Goal: Task Accomplishment & Management: Manage account settings

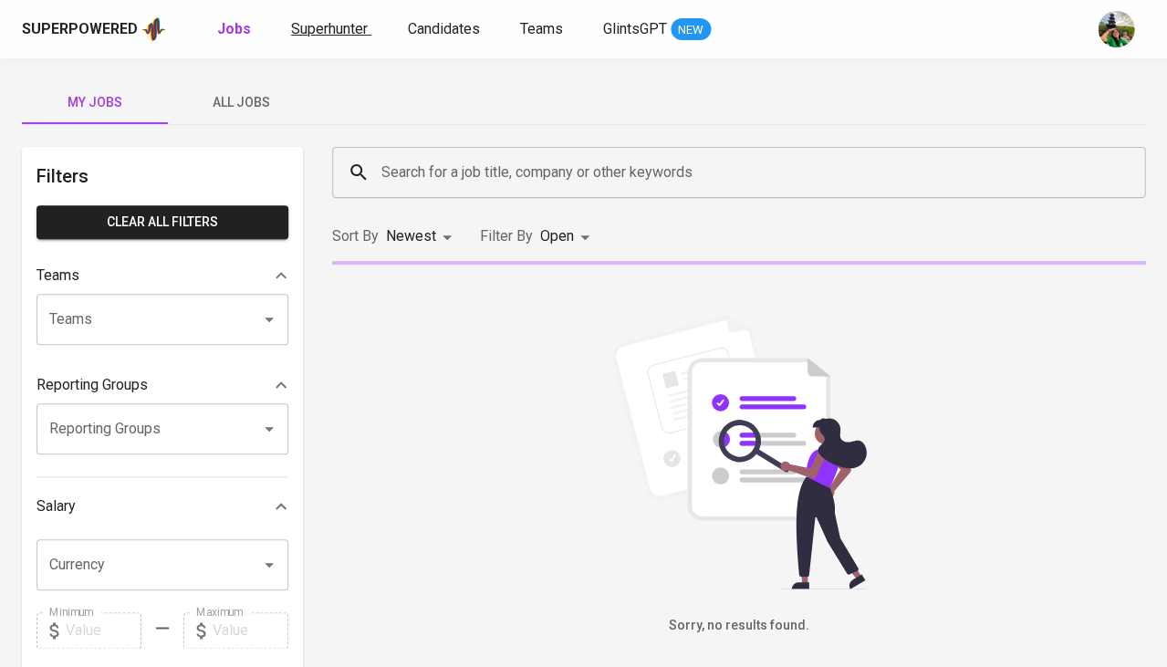
click at [347, 39] on link "Superhunter" at bounding box center [331, 29] width 80 height 23
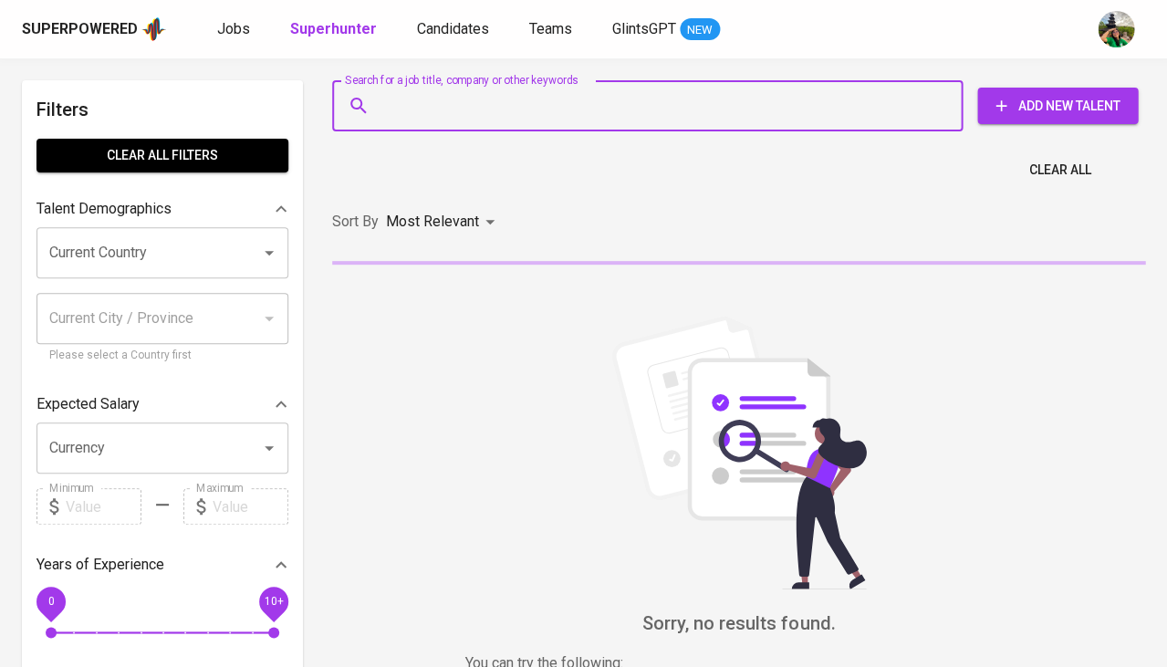
click at [459, 111] on input "Search for a job title, company or other keywords" at bounding box center [652, 105] width 550 height 35
paste input "[EMAIL_ADDRESS][DOMAIN_NAME]"
type input "[EMAIL_ADDRESS][DOMAIN_NAME]"
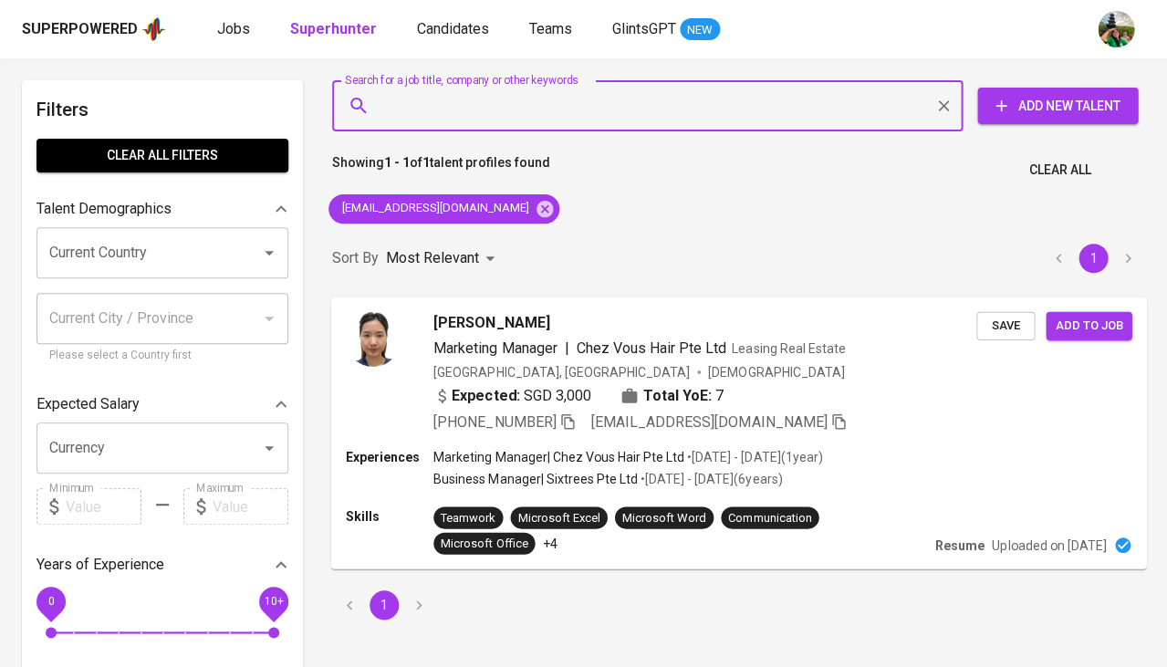
click at [1017, 316] on span "Save" at bounding box center [1005, 325] width 40 height 21
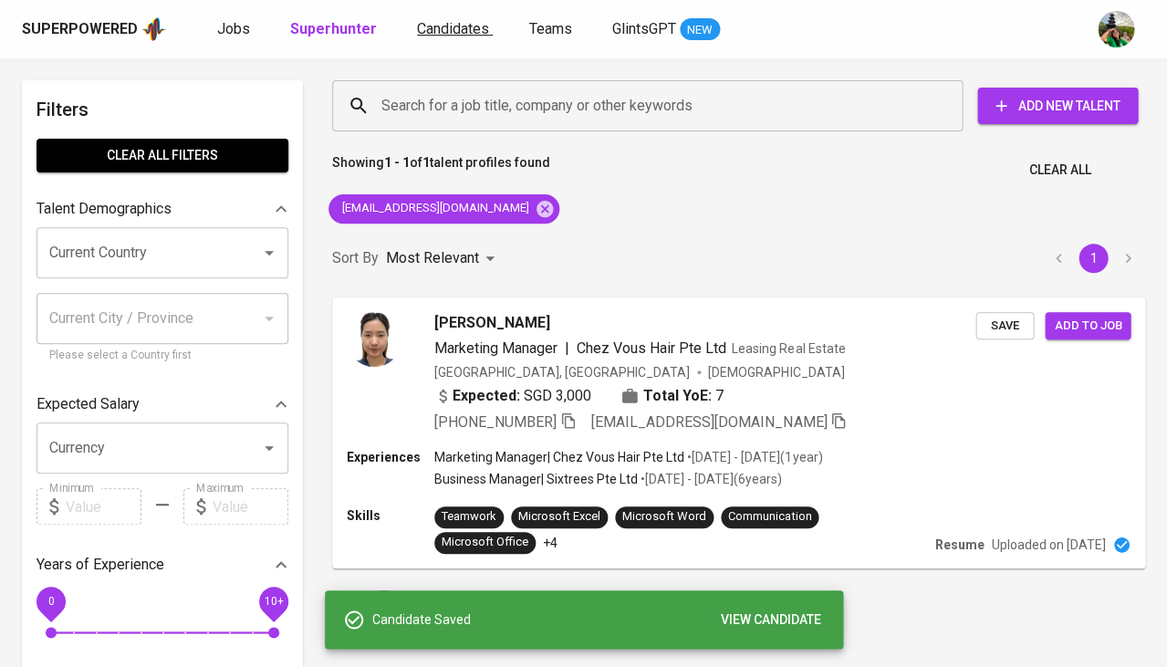
click at [463, 36] on link "Candidates" at bounding box center [455, 29] width 76 height 23
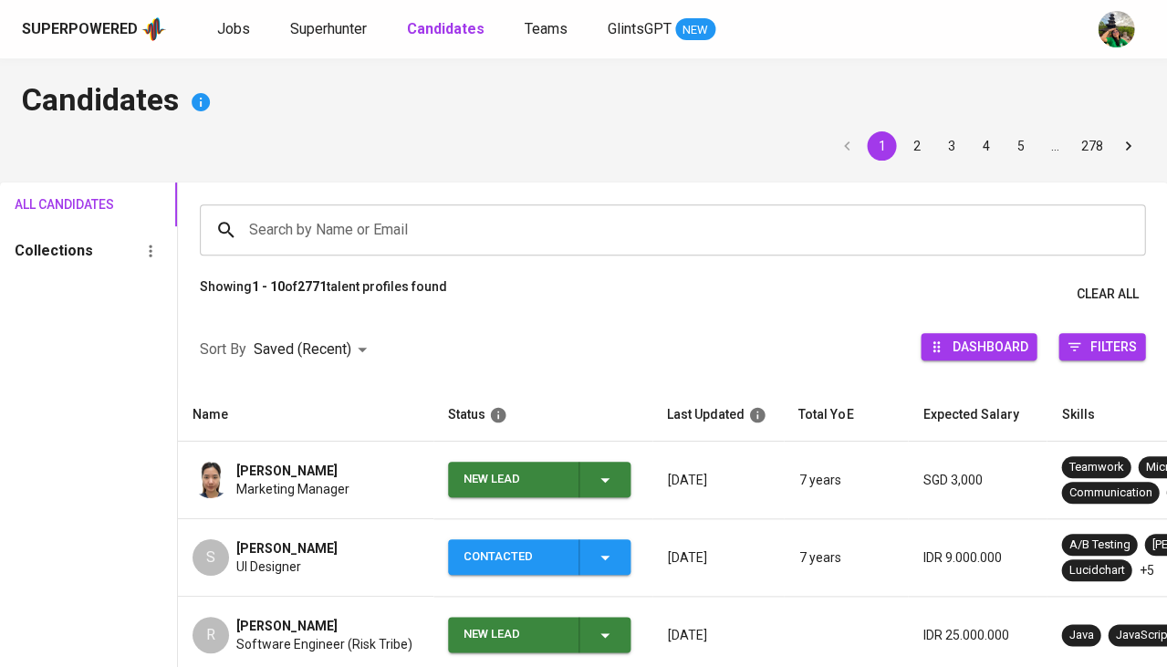
click at [620, 483] on span "New Lead" at bounding box center [539, 480] width 168 height 36
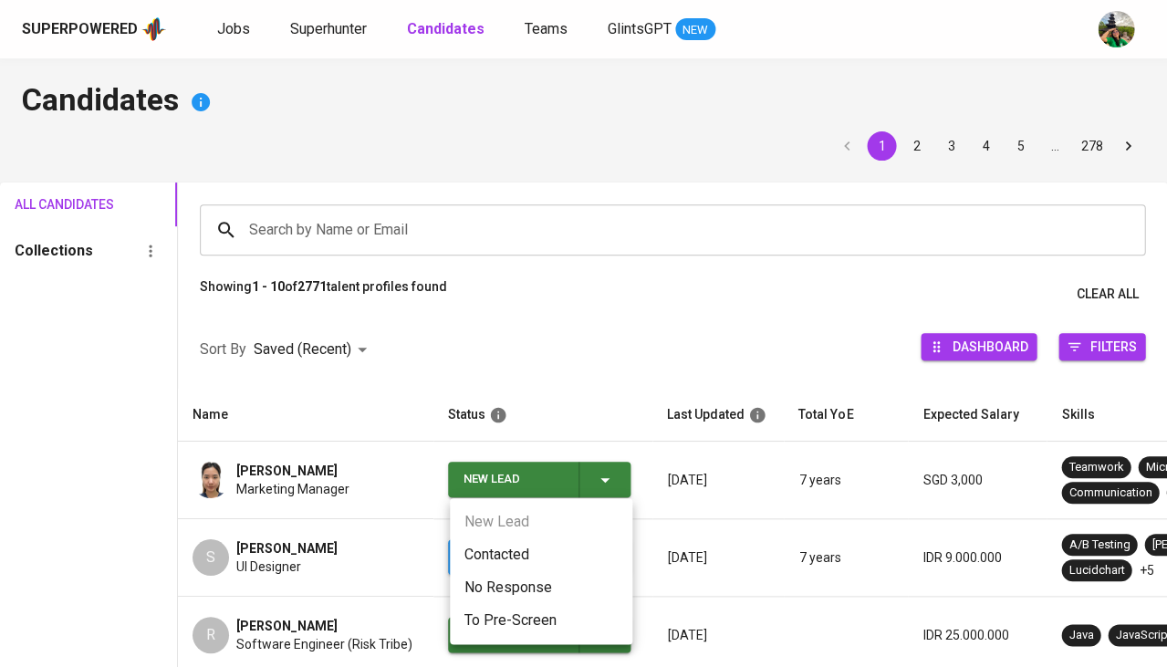
click at [542, 549] on li "Contacted" at bounding box center [541, 554] width 182 height 33
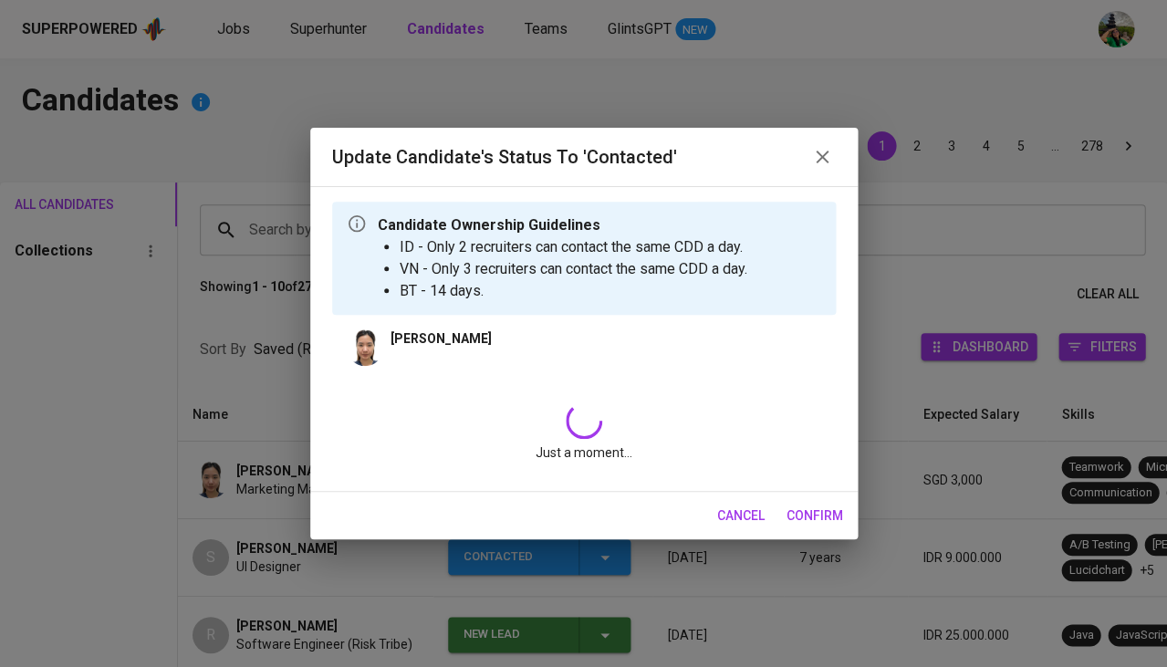
click at [506, 421] on div "Just a moment..." at bounding box center [584, 432] width 504 height 88
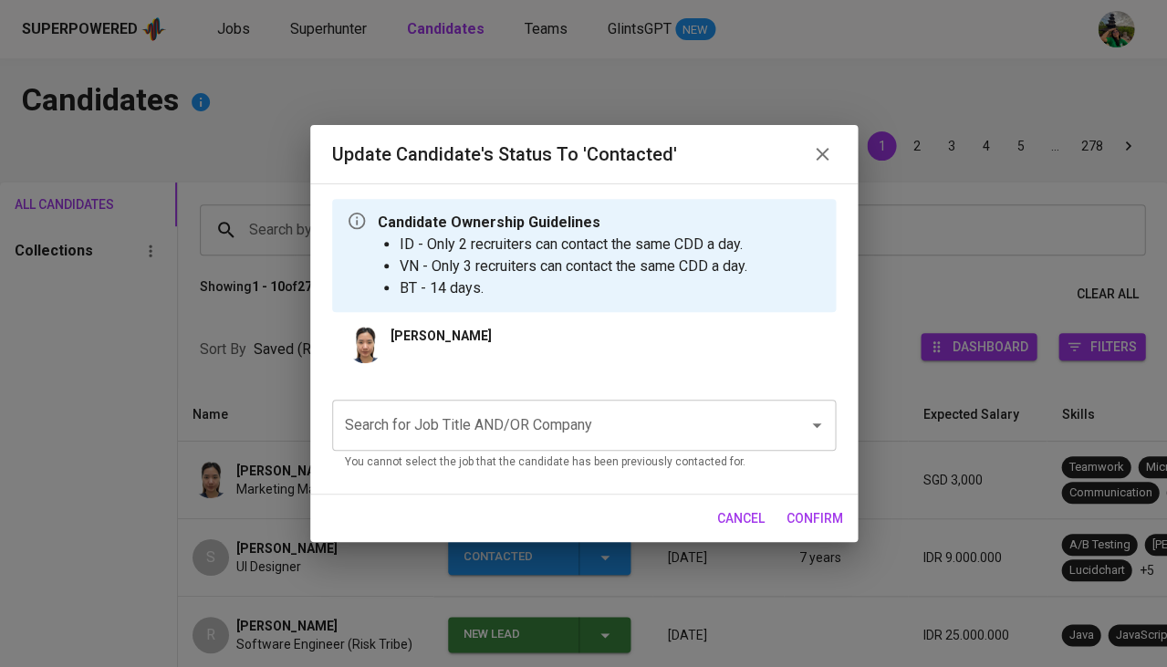
click at [462, 431] on input "Search for Job Title AND/OR Company" at bounding box center [558, 425] width 436 height 35
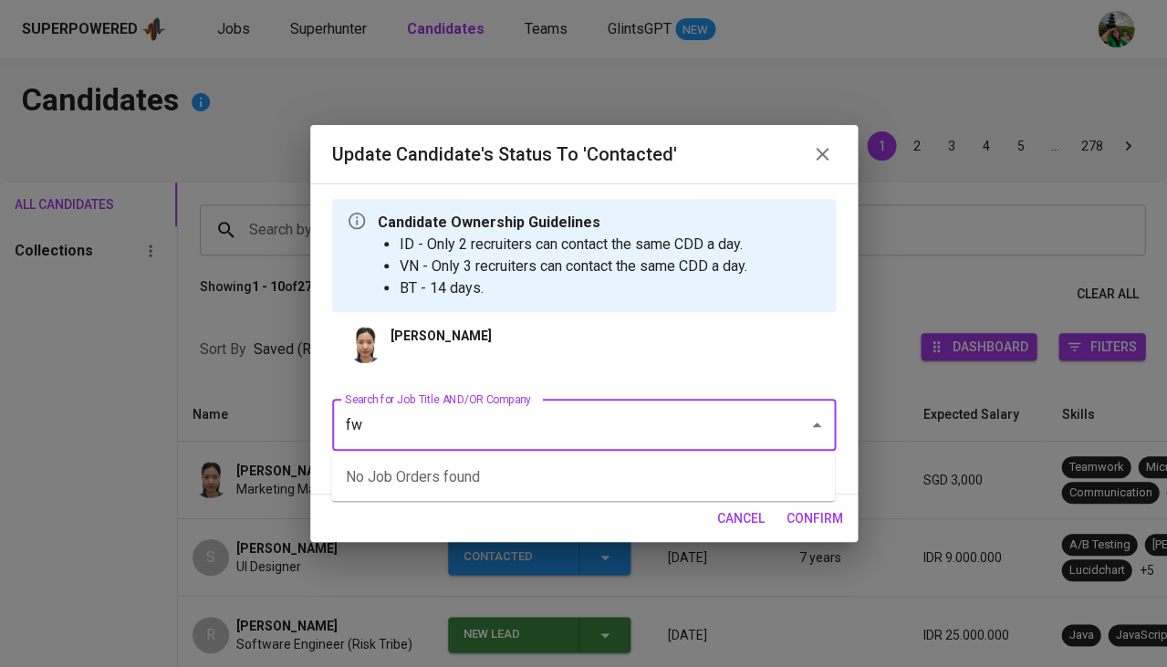
type input "f"
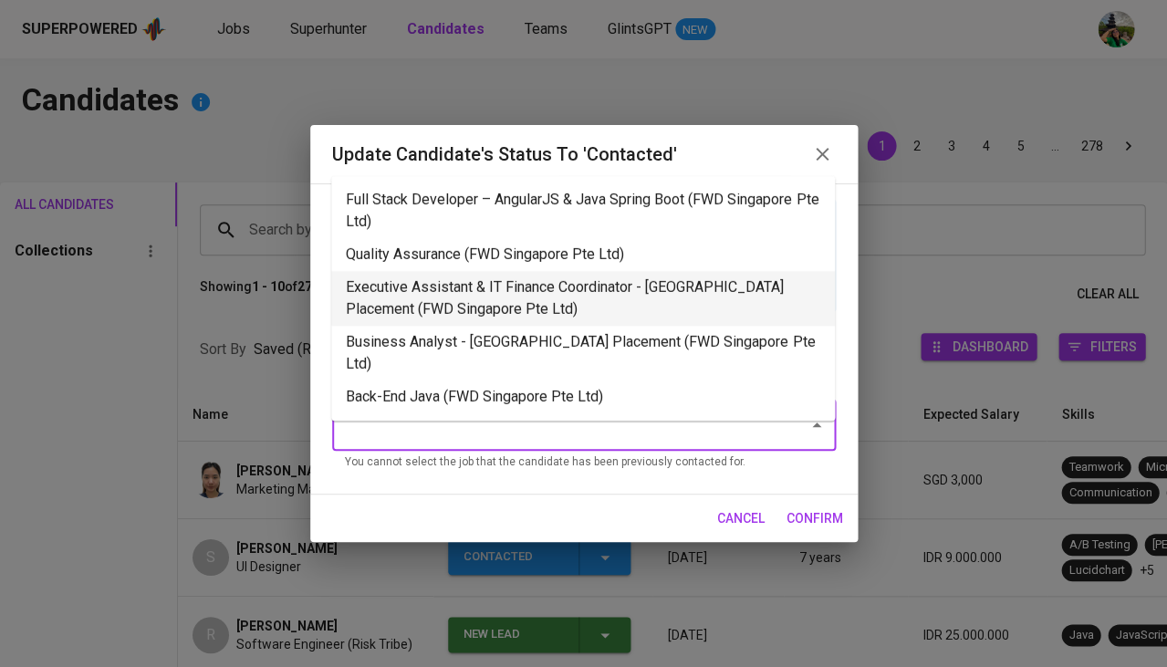
click at [490, 291] on li "Executive Assistant & IT Finance Coordinator - [GEOGRAPHIC_DATA] Placement (FWD…" at bounding box center [583, 298] width 504 height 55
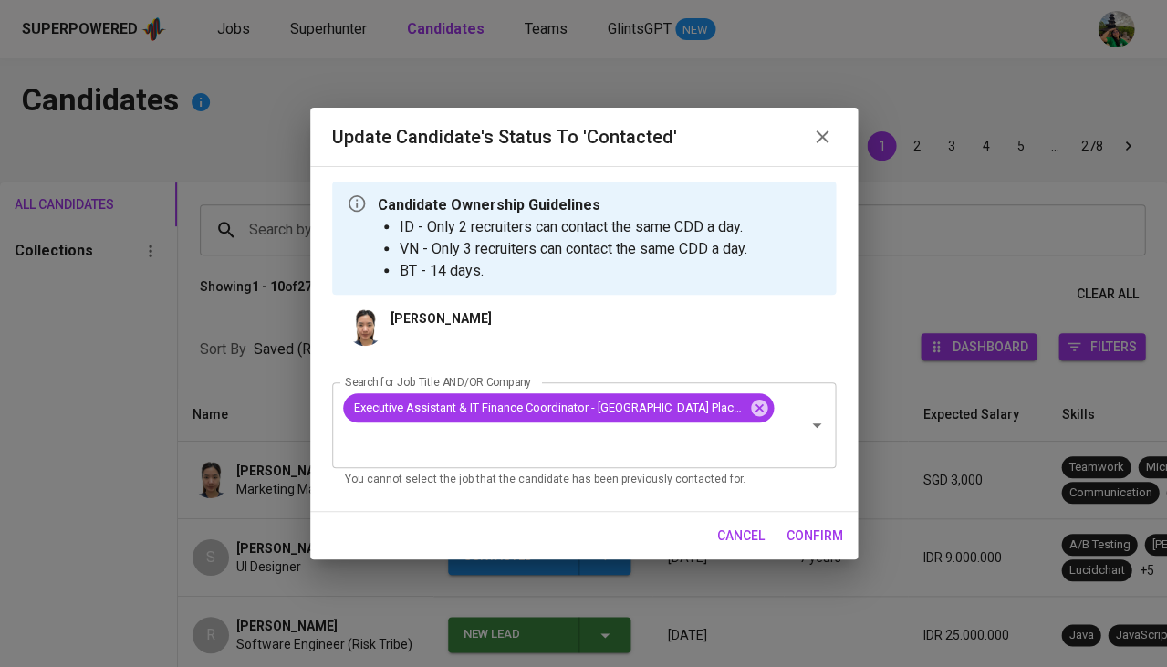
click at [807, 529] on span "confirm" at bounding box center [814, 536] width 57 height 23
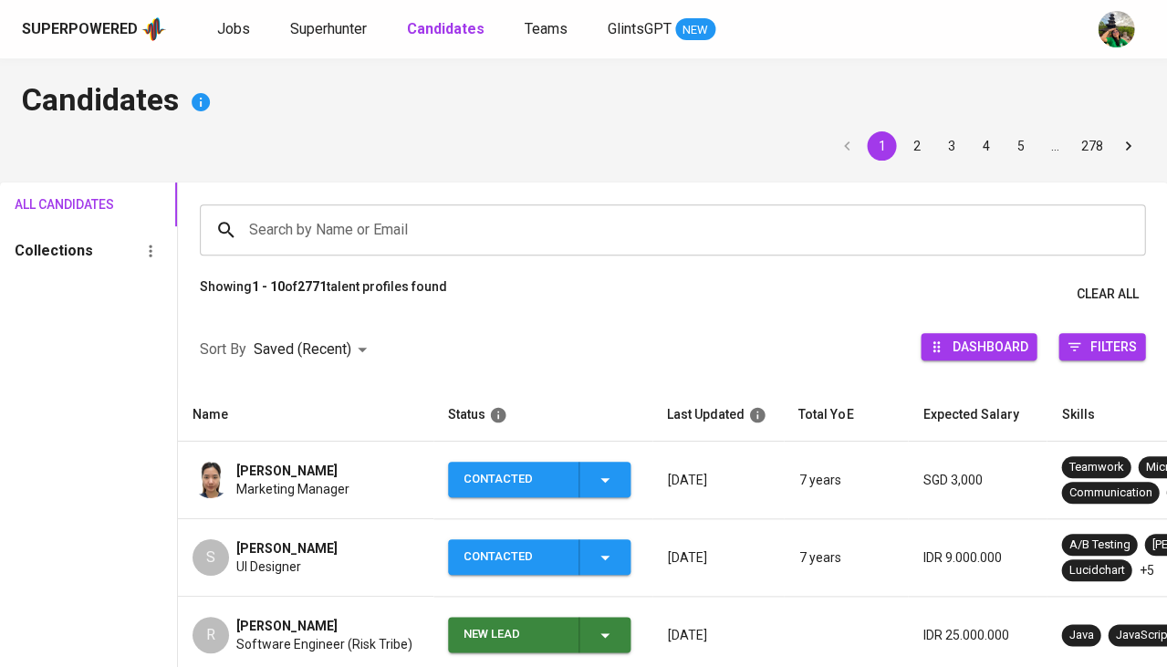
click at [283, 480] on span "Marketing Manager" at bounding box center [292, 489] width 113 height 18
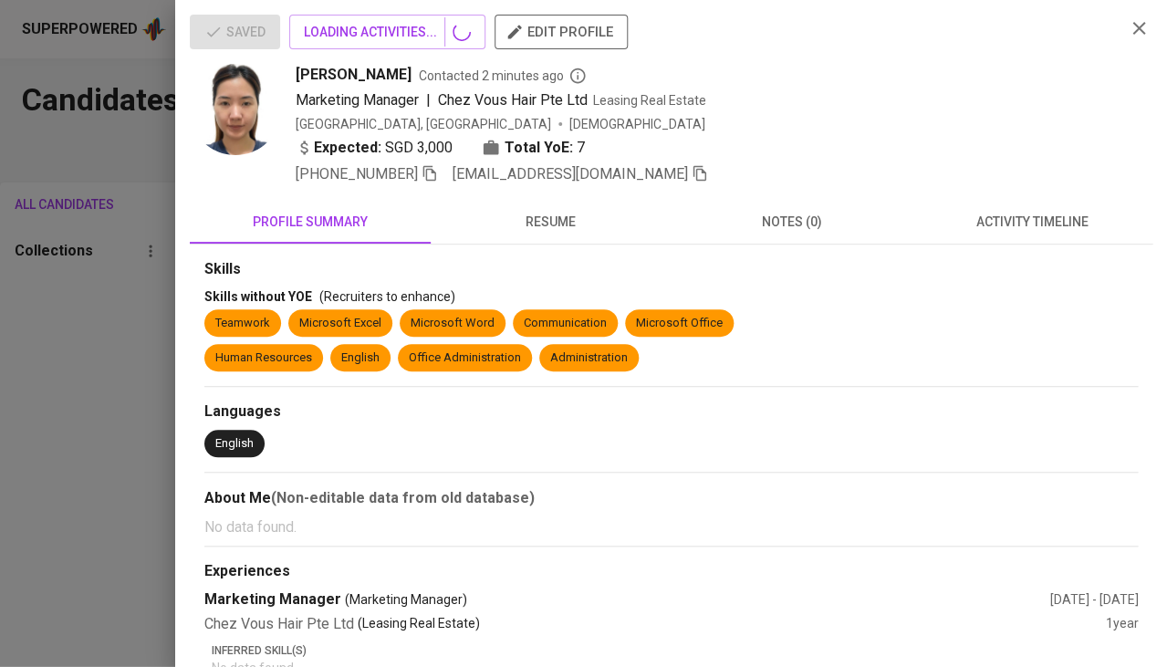
click at [1015, 219] on span "activity timeline" at bounding box center [1031, 222] width 219 height 23
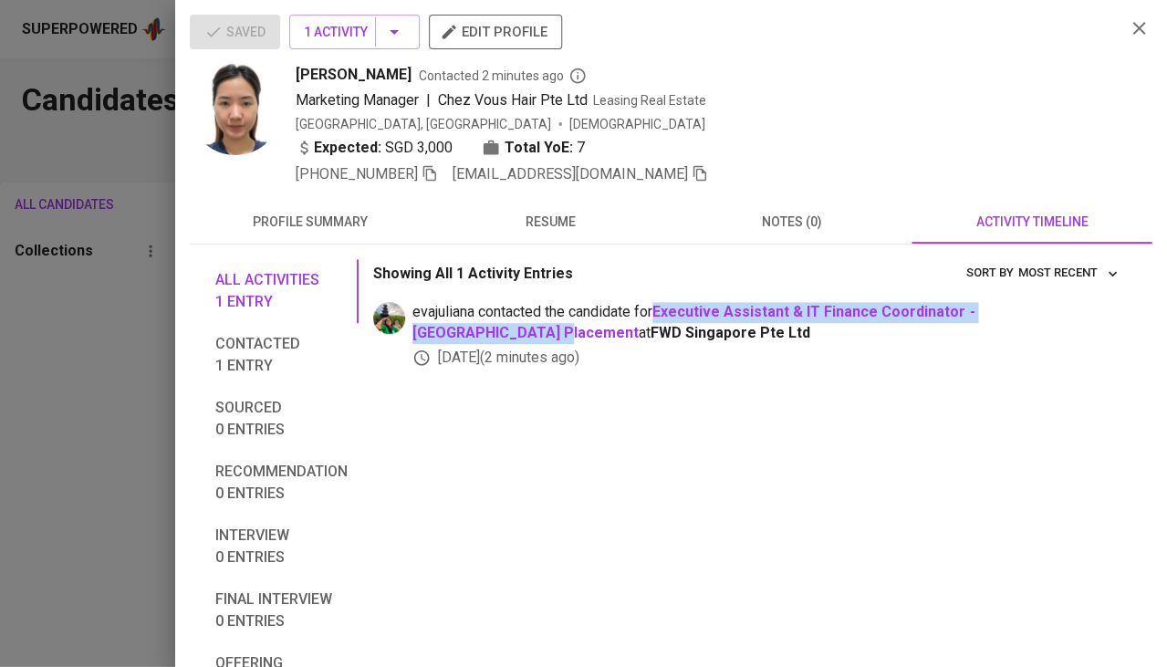
drag, startPoint x: 659, startPoint y: 315, endPoint x: 1131, endPoint y: 314, distance: 472.5
click at [1131, 314] on div "All activities 1 entry Contacted 1 entry Sourced 0 entries Recommendation 0 ent…" at bounding box center [670, 546] width 933 height 575
copy span "Executive Assistant & IT Finance Coordinator - [GEOGRAPHIC_DATA] Placement"
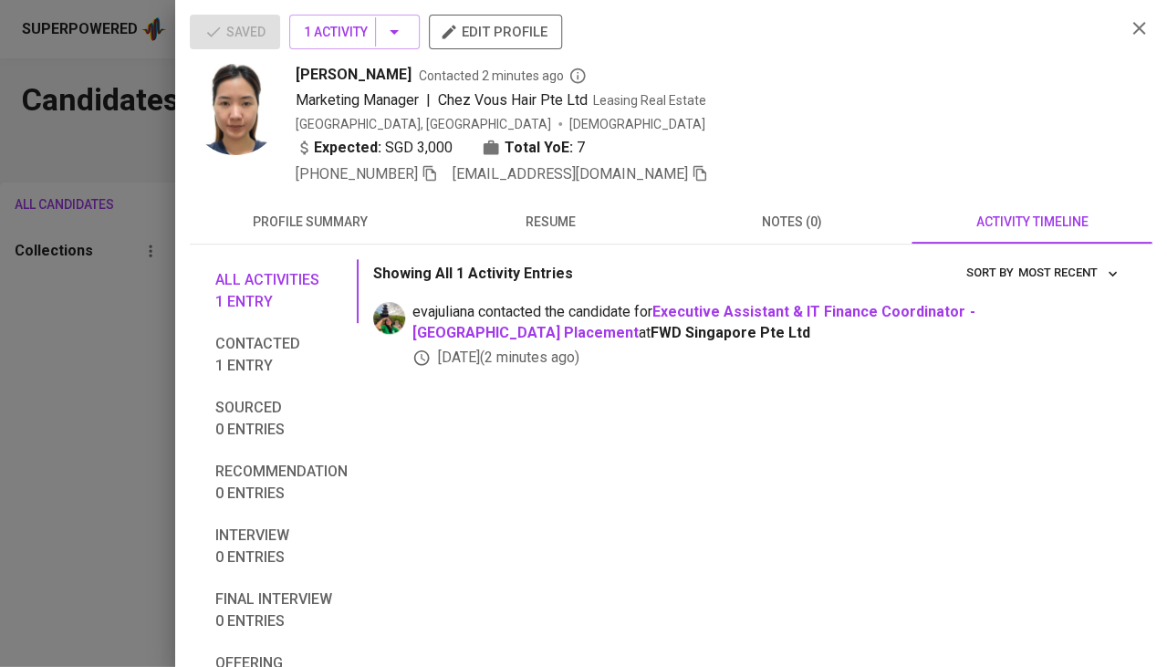
click at [0, 403] on div at bounding box center [583, 333] width 1167 height 667
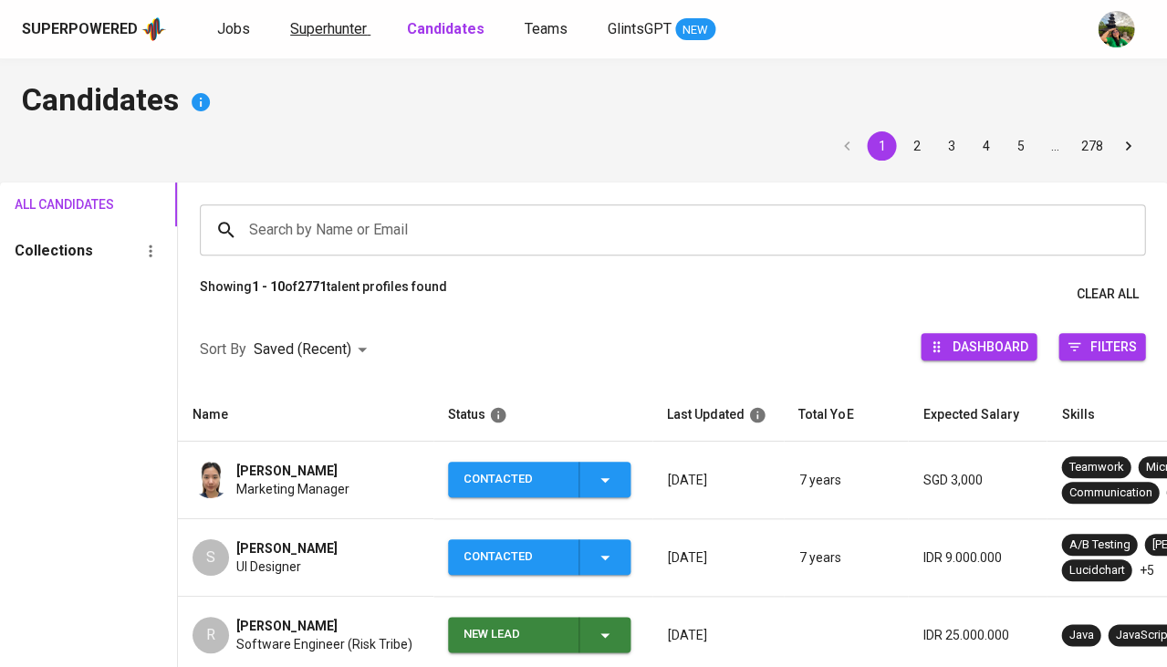
click at [331, 28] on span "Superhunter" at bounding box center [328, 28] width 77 height 17
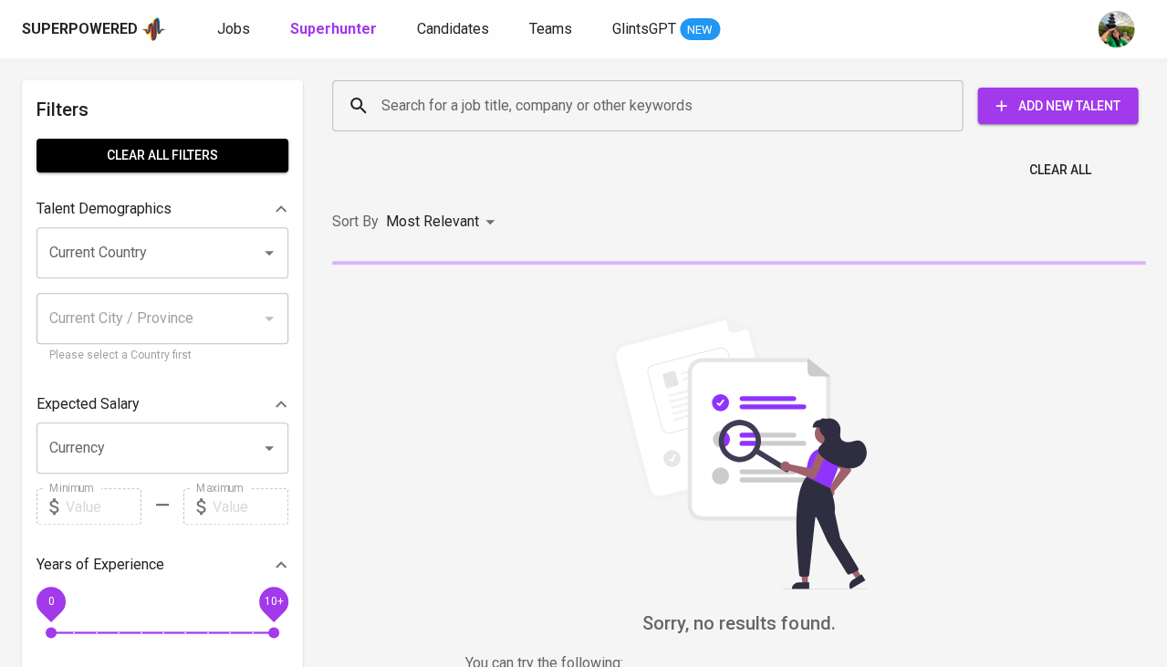
click at [390, 87] on div "Search for a job title, company or other keywords" at bounding box center [647, 105] width 630 height 51
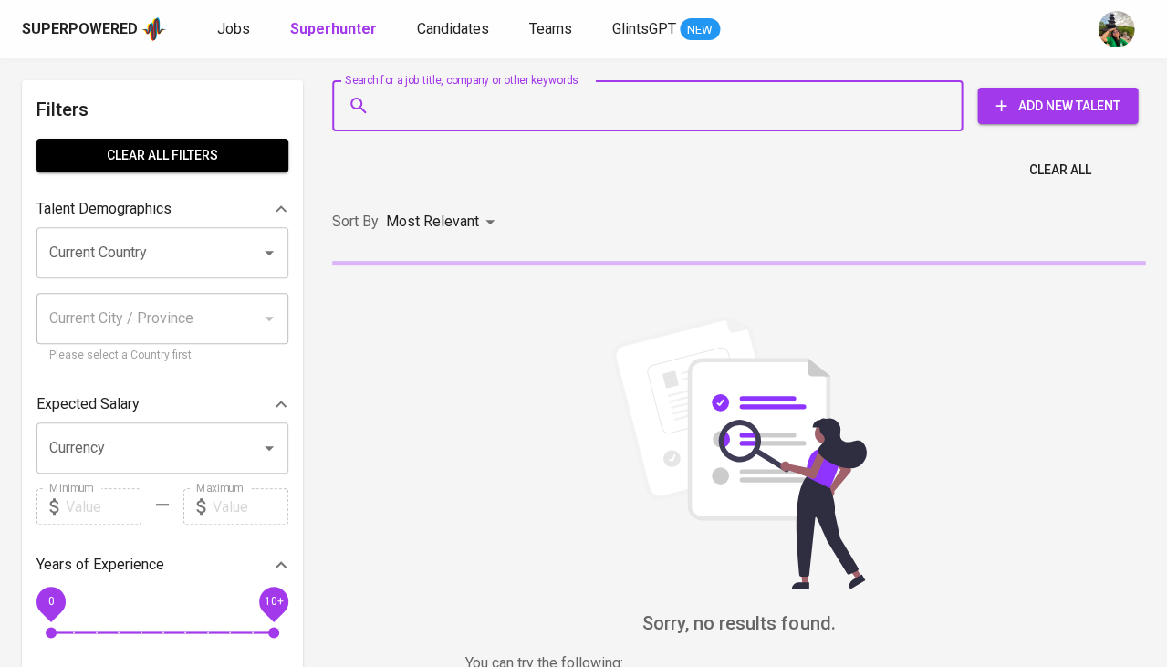
paste input "[EMAIL_ADDRESS][DOMAIN_NAME]"
type input "[EMAIL_ADDRESS][DOMAIN_NAME]"
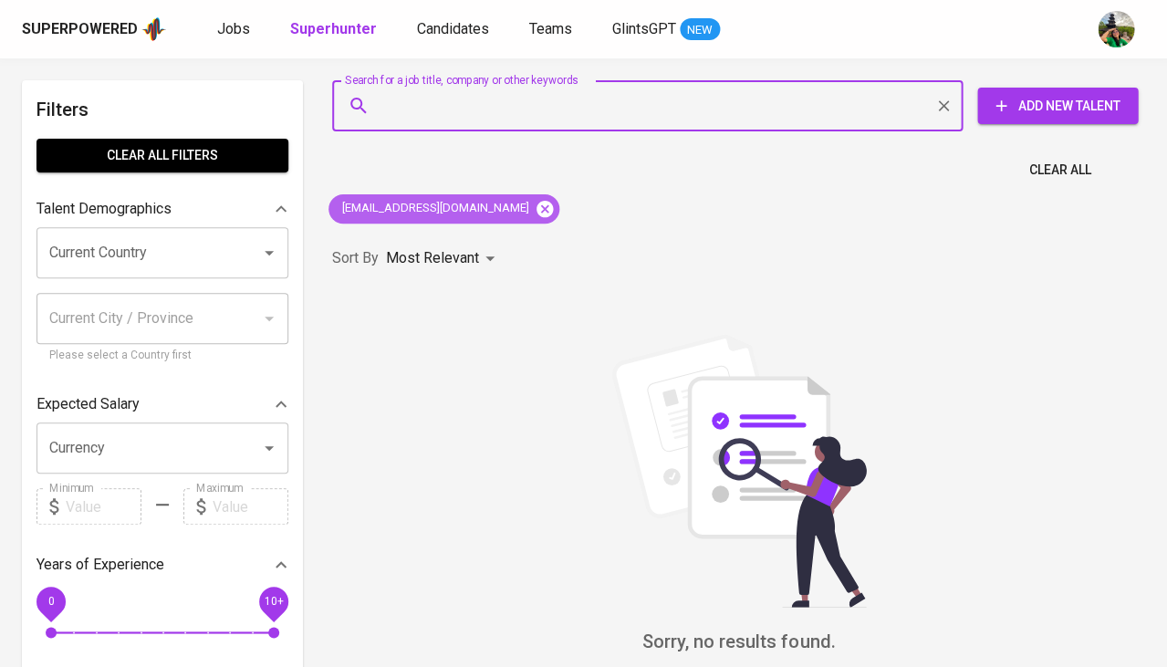
click at [536, 213] on icon at bounding box center [544, 208] width 16 height 16
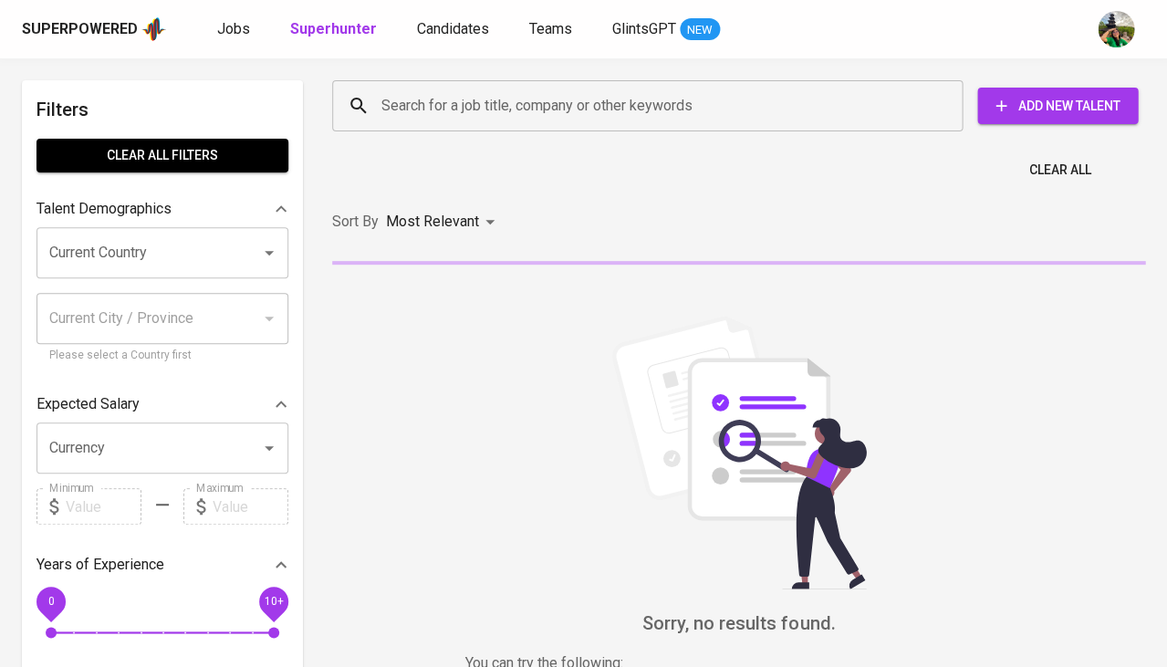
click at [527, 109] on input "Search for a job title, company or other keywords" at bounding box center [652, 105] width 550 height 35
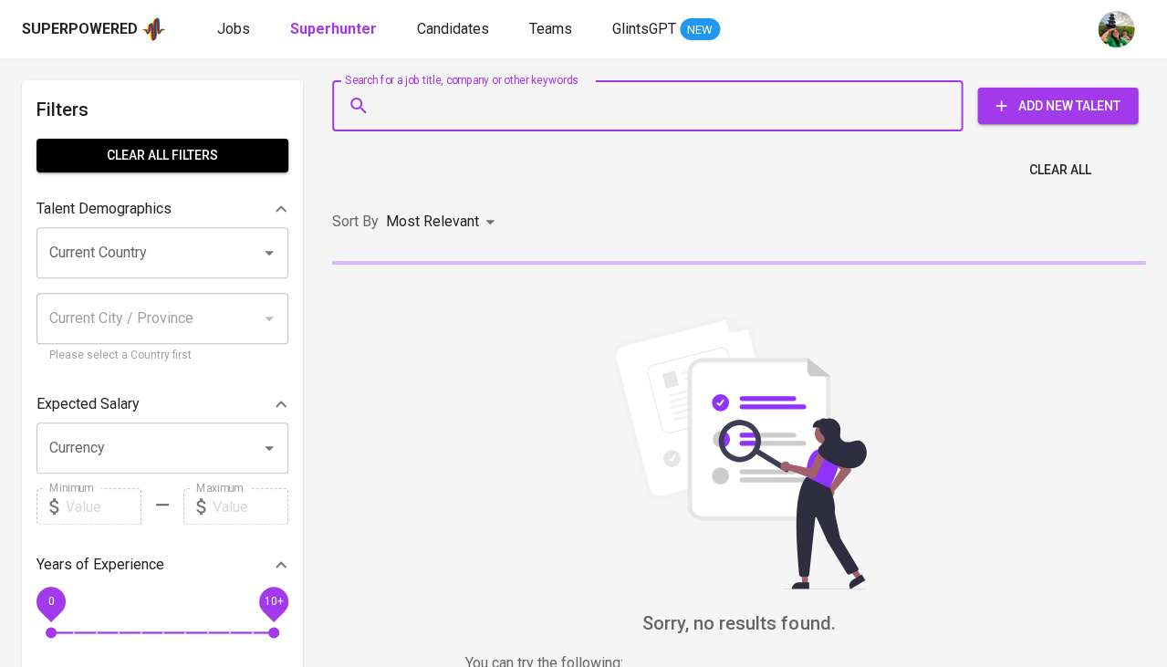
paste input "[EMAIL_ADDRESS][DOMAIN_NAME]"
type input "[EMAIL_ADDRESS][DOMAIN_NAME]"
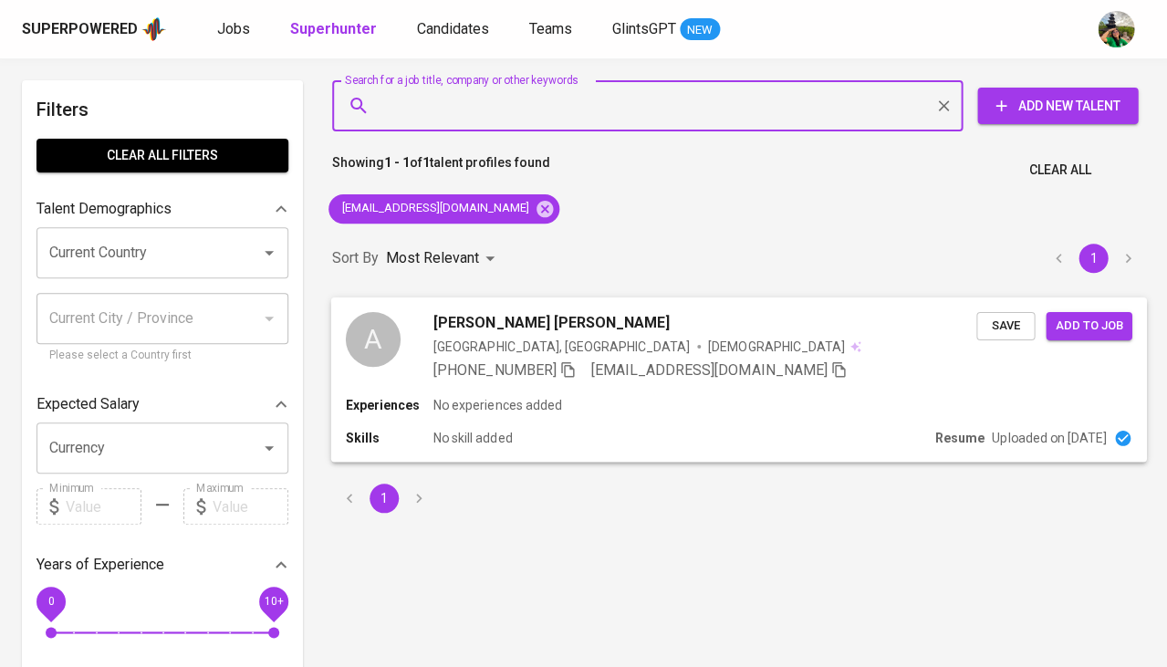
click at [987, 328] on span "Save" at bounding box center [1005, 325] width 40 height 21
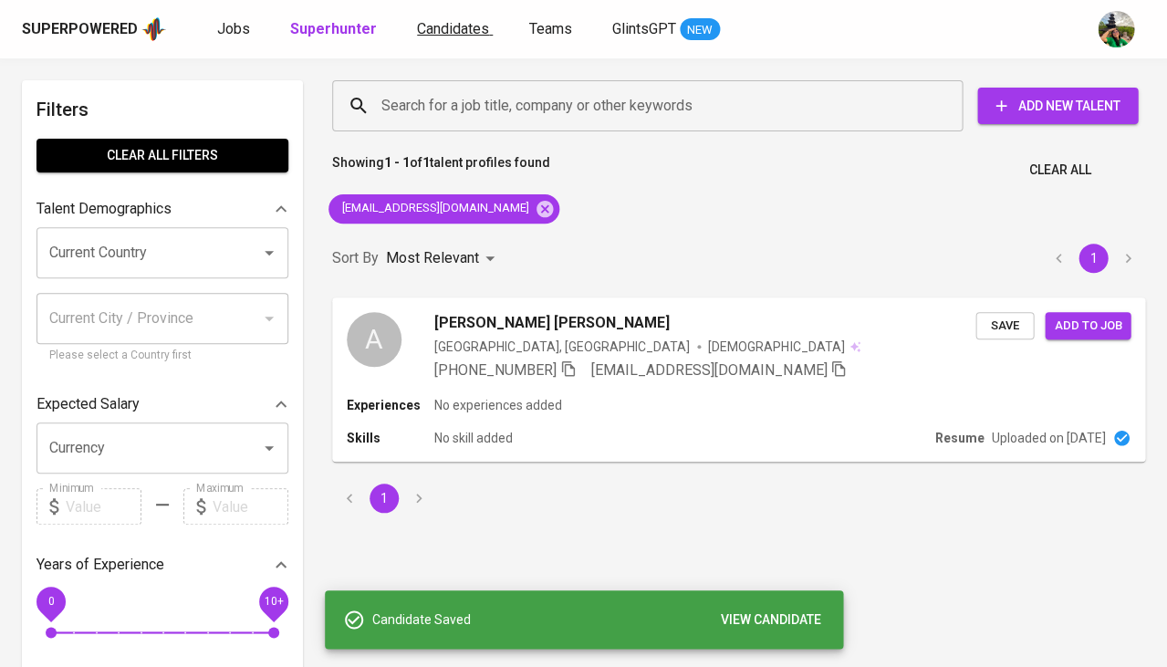
click at [439, 32] on span "Candidates" at bounding box center [453, 28] width 72 height 17
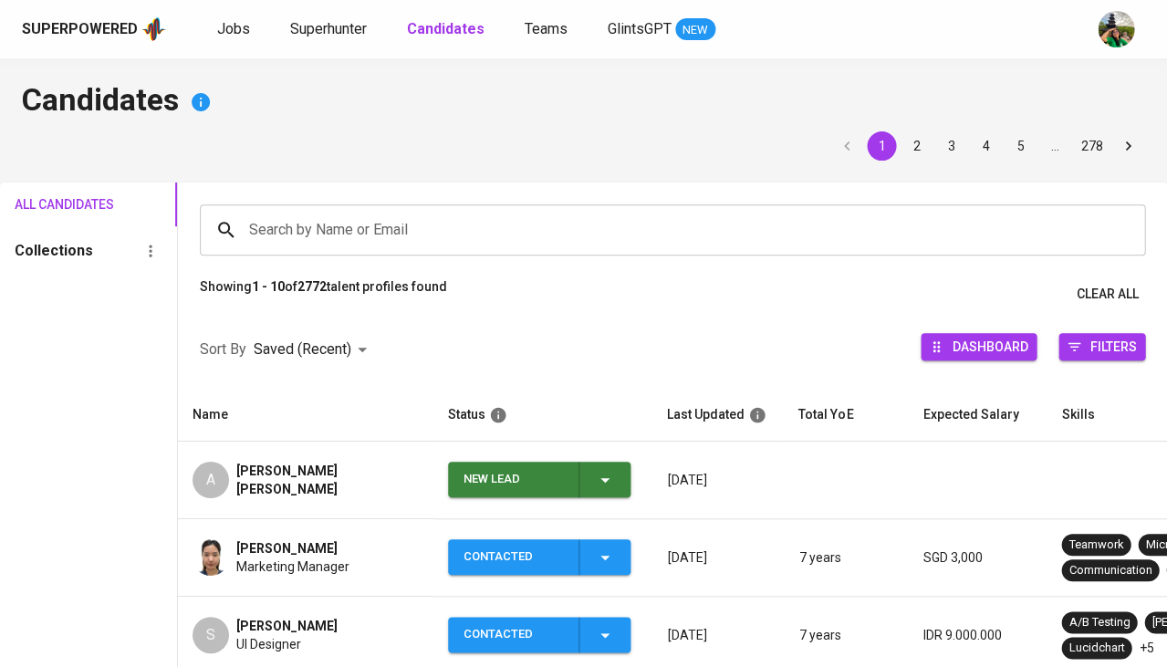
click at [286, 480] on div "[PERSON_NAME] [PERSON_NAME]" at bounding box center [327, 480] width 182 height 36
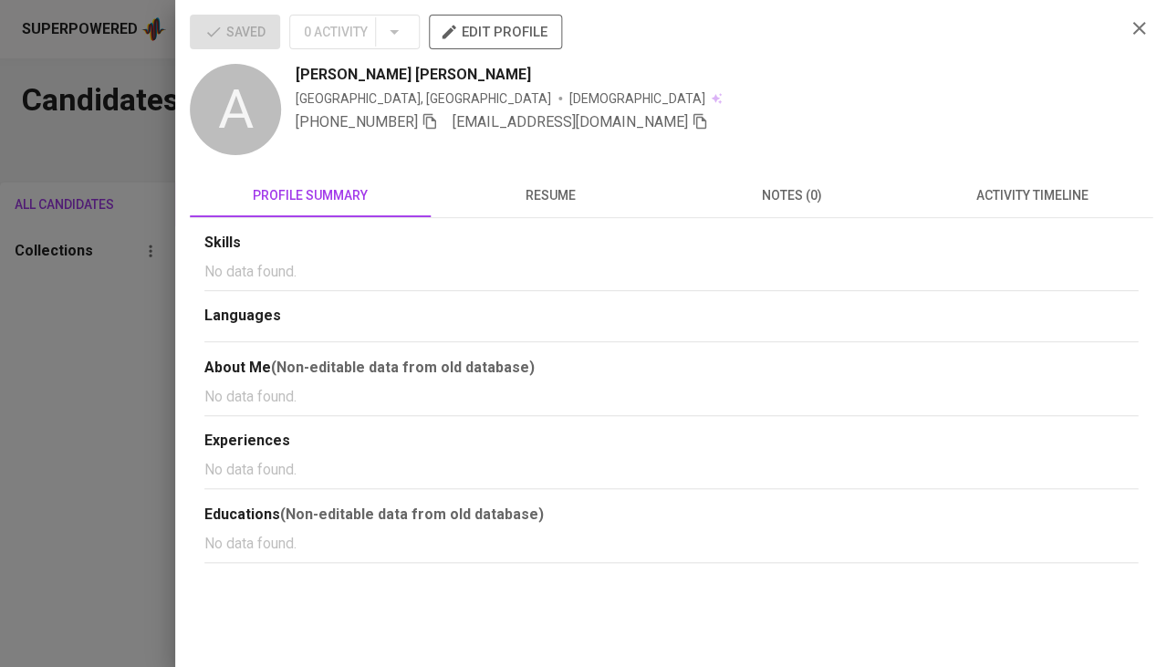
click at [1072, 198] on span "activity timeline" at bounding box center [1031, 195] width 219 height 23
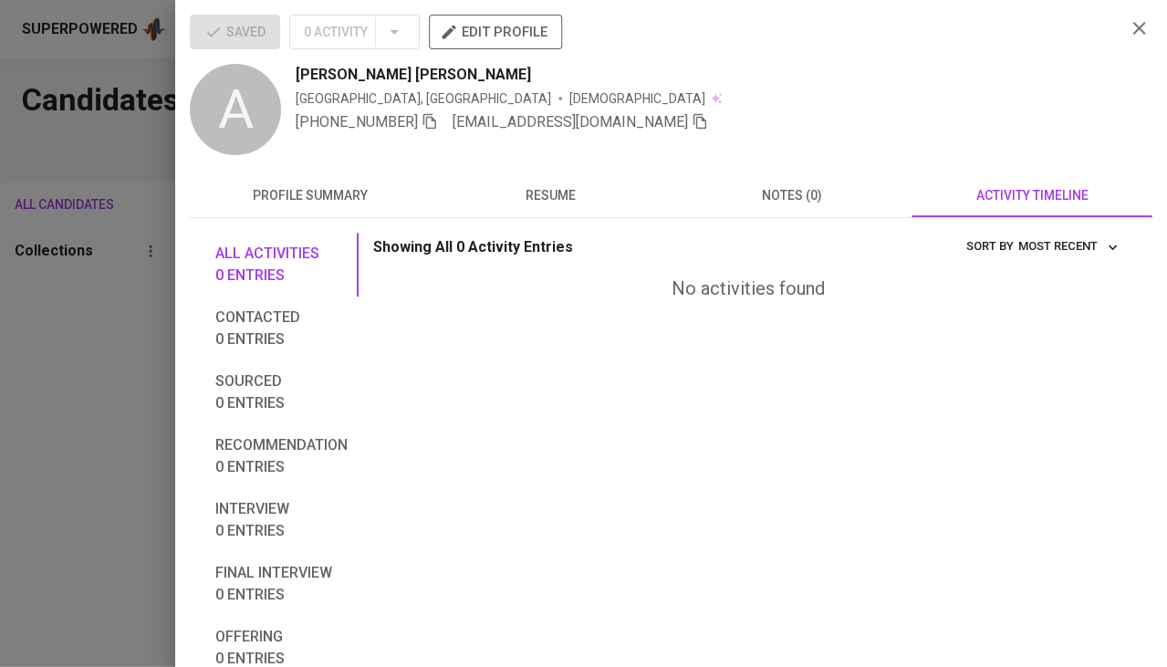
click at [115, 482] on div at bounding box center [583, 333] width 1167 height 667
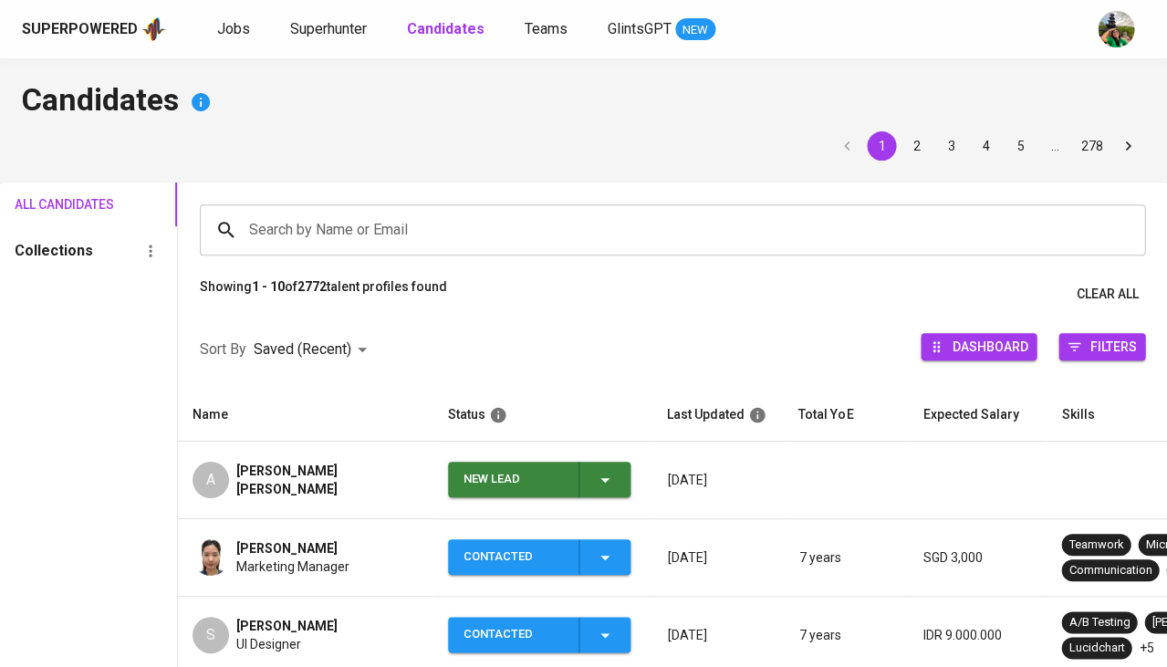
click at [617, 483] on span "New Lead" at bounding box center [539, 480] width 168 height 36
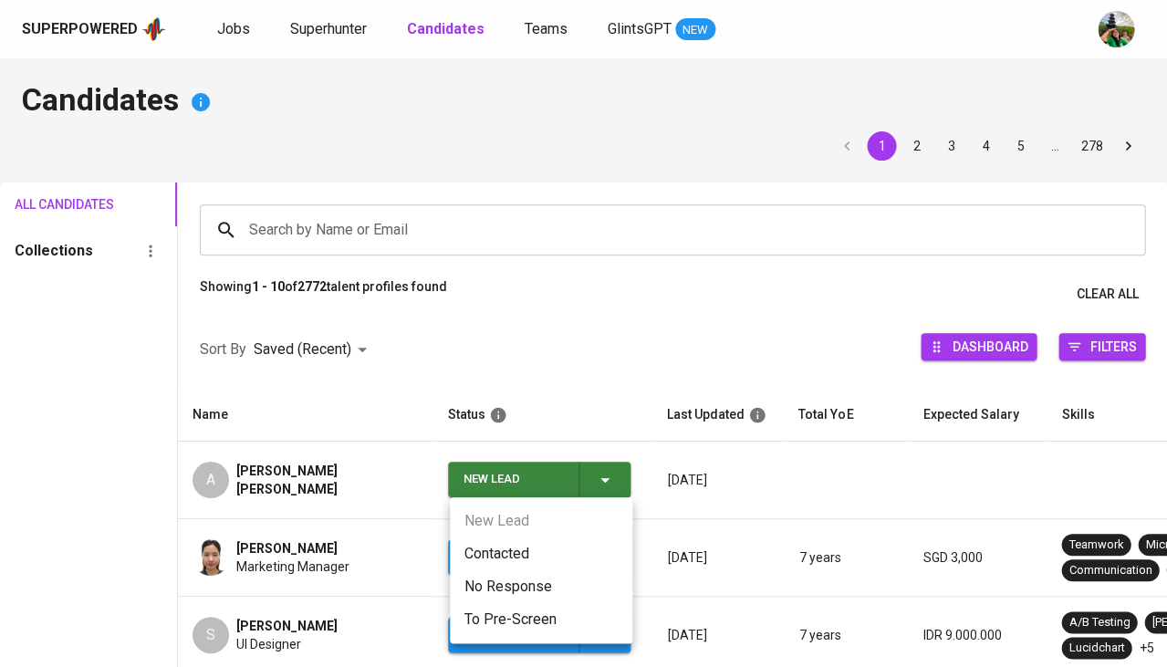
click at [528, 553] on li "Contacted" at bounding box center [541, 553] width 182 height 33
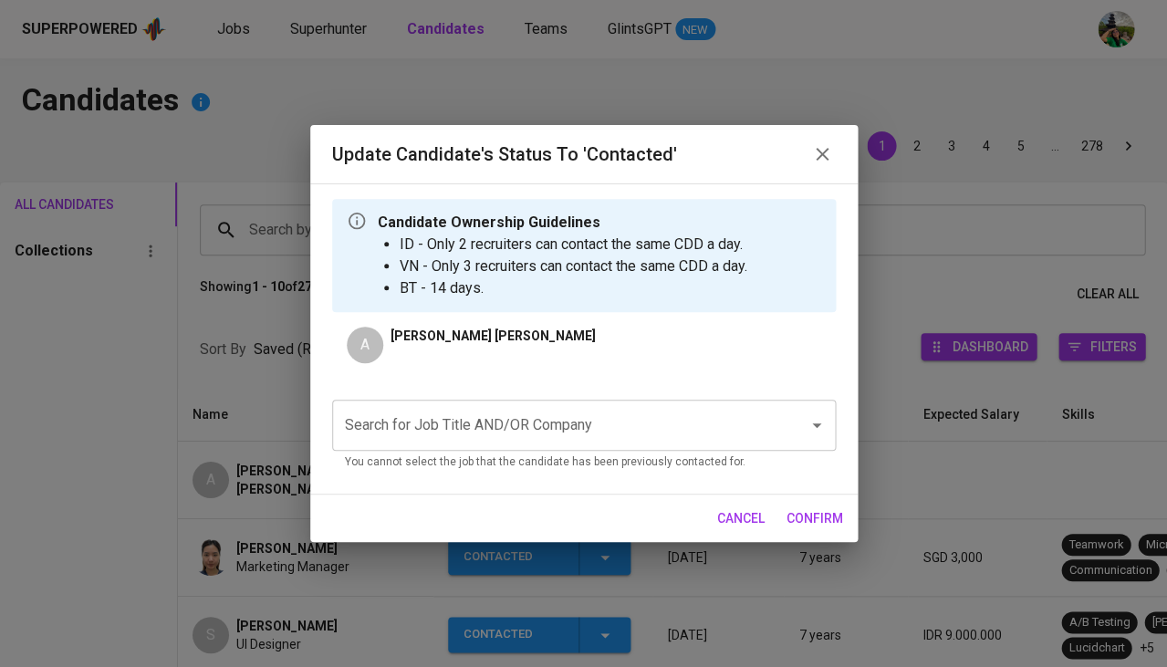
click at [460, 421] on input "Search for Job Title AND/OR Company" at bounding box center [558, 425] width 436 height 35
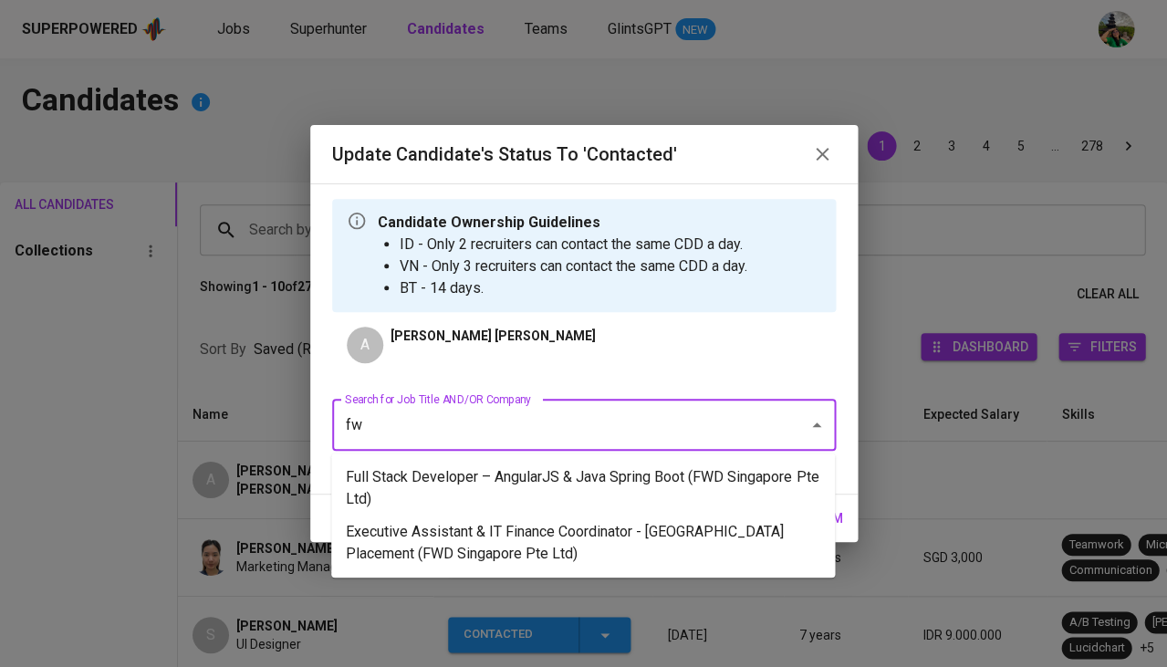
type input "fwd"
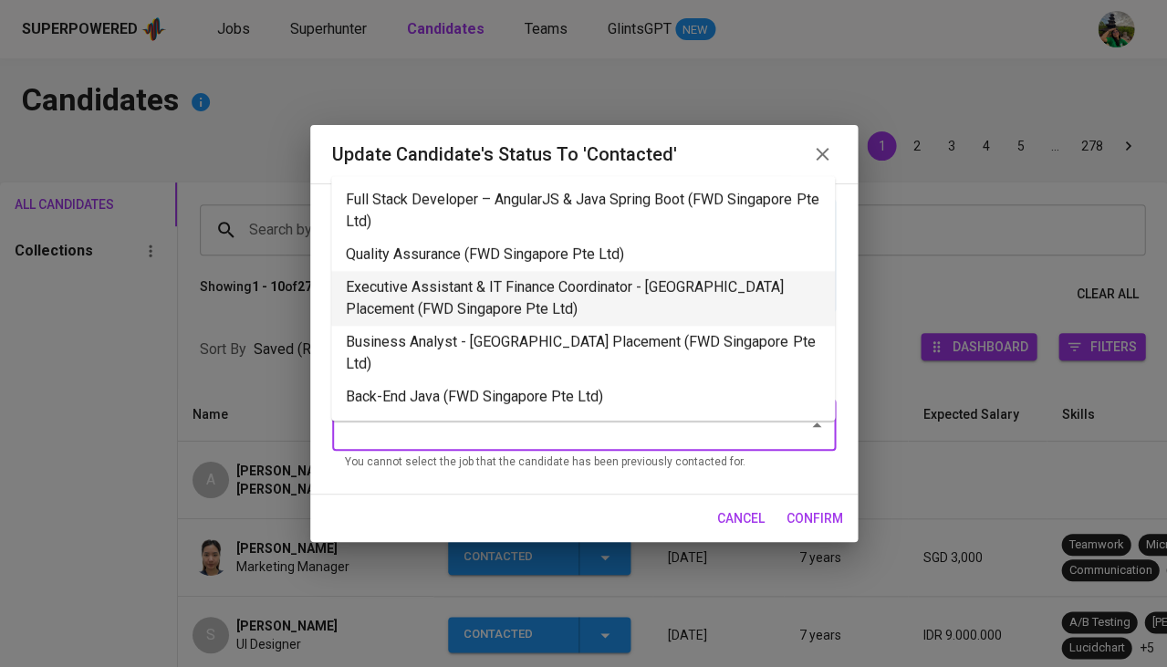
click at [536, 283] on li "Executive Assistant & IT Finance Coordinator - [GEOGRAPHIC_DATA] Placement (FWD…" at bounding box center [583, 298] width 504 height 55
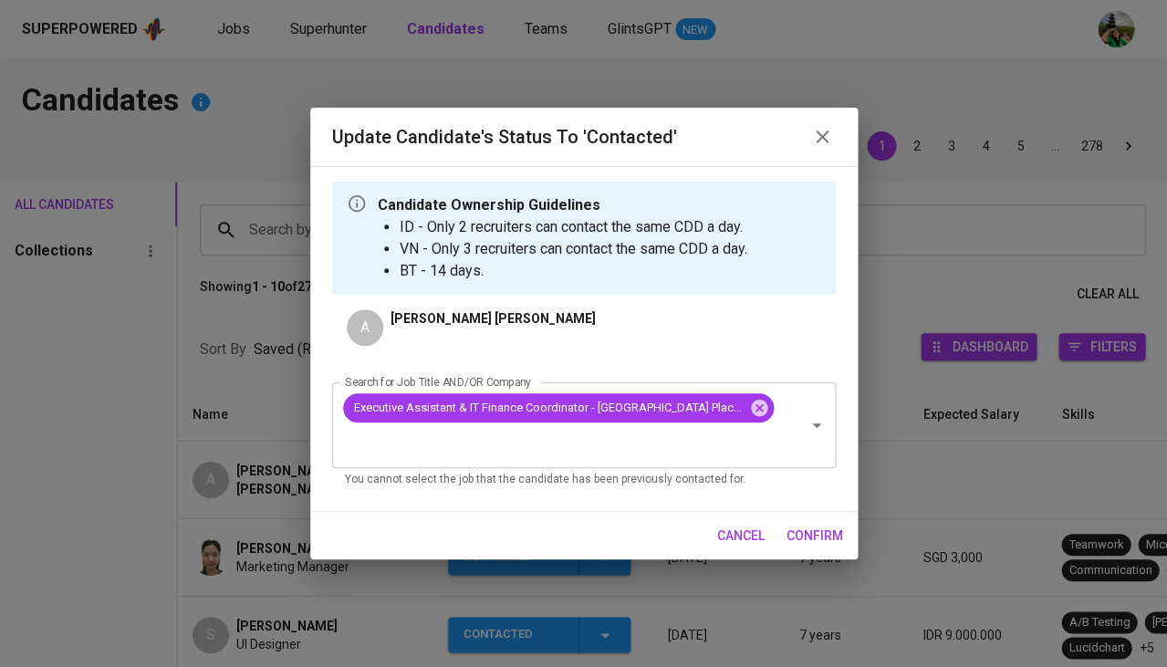
click at [804, 529] on span "confirm" at bounding box center [814, 536] width 57 height 23
